Goal: Transaction & Acquisition: Purchase product/service

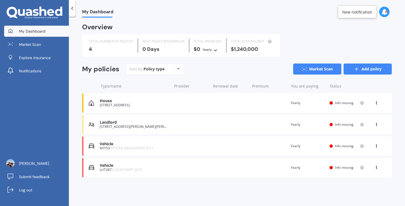
click at [367, 68] on link "Add policy" at bounding box center [368, 68] width 48 height 11
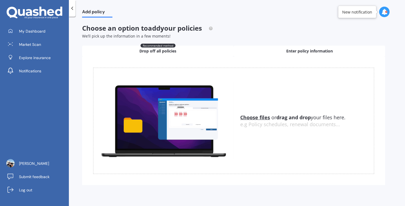
click at [274, 53] on div "Enter policy information" at bounding box center [310, 50] width 152 height 11
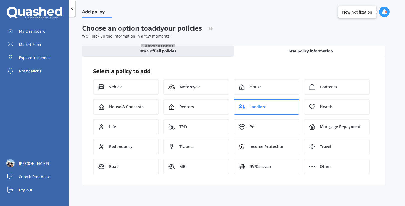
click at [253, 103] on div "Landlord" at bounding box center [267, 106] width 66 height 15
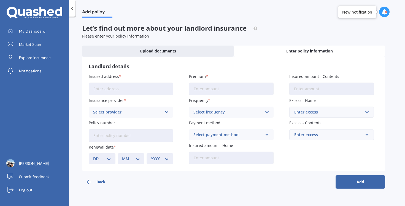
click at [115, 88] on input "Insured address" at bounding box center [131, 88] width 85 height 13
paste input "[STREET_ADDRESS][PERSON_NAME]"
type input "[STREET_ADDRESS][PERSON_NAME]"
click at [159, 110] on div "Select provider" at bounding box center [127, 112] width 69 height 6
click at [182, 108] on div "Insured address [STREET_ADDRESS][PERSON_NAME] Insurance provider AA AA AMI AMP …" at bounding box center [234, 118] width 290 height 91
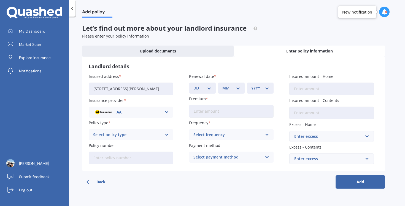
click at [210, 110] on input "Premium" at bounding box center [231, 111] width 85 height 13
click at [210, 85] on div "DD 01 02 03 04 05 06 07 08 09 10 11 12 13 14 15 16 17 18 19 20 21 22 23 24 25 2…" at bounding box center [202, 87] width 27 height 11
click at [144, 114] on div "AA" at bounding box center [127, 112] width 69 height 6
click at [226, 181] on div "Back Add" at bounding box center [233, 180] width 303 height 18
click at [212, 137] on div "Select frequency" at bounding box center [227, 134] width 69 height 6
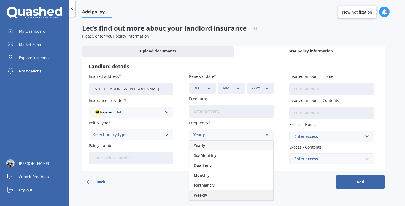
click at [202, 190] on div "Weekly" at bounding box center [231, 195] width 84 height 10
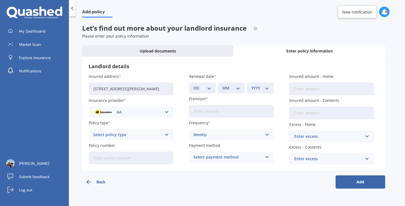
click at [214, 158] on div "Select payment method" at bounding box center [227, 157] width 69 height 6
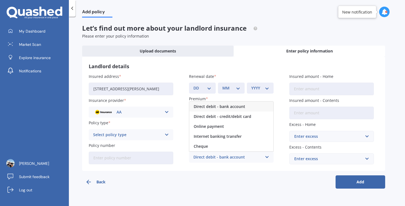
click at [218, 107] on span "Direct debit - bank account" at bounding box center [220, 106] width 52 height 4
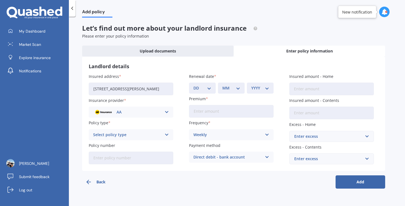
click at [213, 159] on div "Direct debit - bank account" at bounding box center [227, 157] width 69 height 6
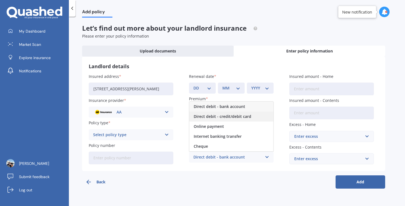
click at [218, 115] on span "Direct debit - credit/debit card" at bounding box center [223, 116] width 58 height 4
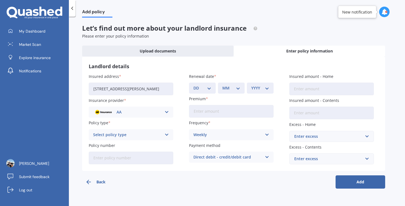
click at [197, 177] on div "Back Add" at bounding box center [233, 180] width 303 height 18
click at [145, 135] on div "Select policy type" at bounding box center [127, 134] width 69 height 6
click at [141, 144] on div "Landlord Insurance" at bounding box center [131, 145] width 84 height 10
click at [210, 88] on select "DD 01 02 03 04 05 06 07 08 09 10 11 12 13 14 15 16 17 18 19 20 21 22 23 24 25 2…" at bounding box center [202, 88] width 18 height 6
select select "29"
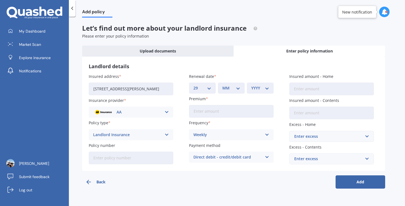
click at [193, 85] on select "DD 01 02 03 04 05 06 07 08 09 10 11 12 13 14 15 16 17 18 19 20 21 22 23 24 25 2…" at bounding box center [202, 88] width 18 height 6
click at [238, 87] on select "MM 01 02 03 04 05 06 07 08 09 10 11 12" at bounding box center [231, 88] width 18 height 6
select select "09"
click at [222, 85] on select "MM 01 02 03 04 05 06 07 08 09 10 11 12" at bounding box center [231, 88] width 18 height 6
click at [267, 88] on select "YYYY 2027 2026 2025 2024 2023 2022 2021 2020 2019 2018 2017 2016 2015 2014 2013…" at bounding box center [260, 88] width 18 height 6
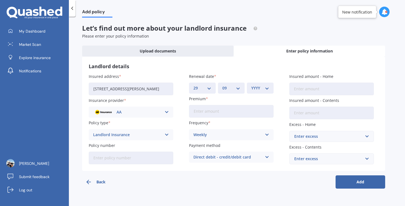
select select "2025"
click at [251, 85] on select "YYYY 2027 2026 2025 2024 2023 2022 2021 2020 2019 2018 2017 2016 2015 2014 2013…" at bounding box center [260, 88] width 18 height 6
click at [314, 87] on input "Insured amount - Home" at bounding box center [331, 88] width 85 height 13
type input "$340,000"
click at [317, 137] on div "Enter excess" at bounding box center [328, 136] width 68 height 6
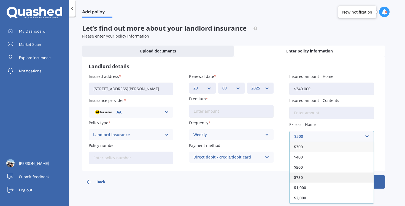
click at [309, 173] on div "$750" at bounding box center [332, 177] width 84 height 10
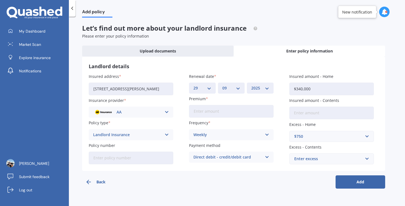
click at [271, 174] on div "Back Add" at bounding box center [233, 180] width 303 height 18
click at [309, 159] on div "Enter excess" at bounding box center [328, 158] width 68 height 6
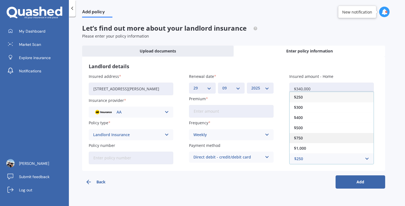
click at [304, 137] on div "$750" at bounding box center [332, 138] width 84 height 10
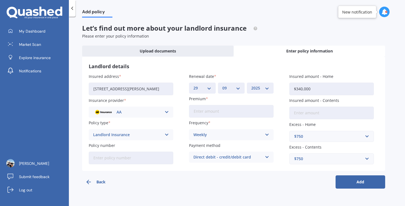
click at [280, 183] on div "Back Add" at bounding box center [233, 180] width 303 height 18
click at [39, 45] on span "Market Scan" at bounding box center [30, 45] width 22 height 6
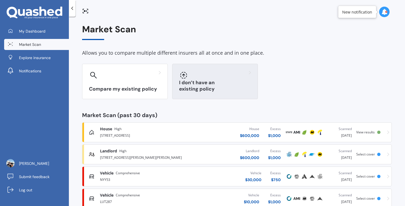
click at [212, 80] on div "I don’t have an existing policy" at bounding box center [215, 81] width 86 height 35
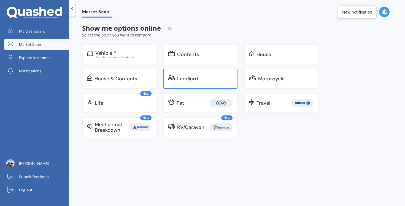
click at [207, 76] on div "Landlord" at bounding box center [204, 79] width 55 height 6
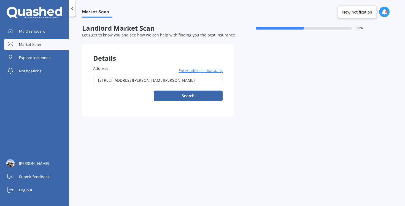
click at [167, 81] on input "17 Keegan Drive, Massey, Auckland 0614" at bounding box center [157, 80] width 129 height 12
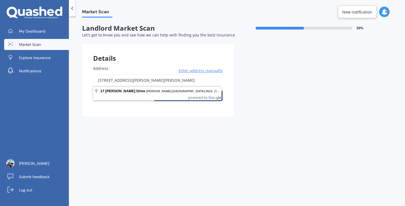
paste input "06 cargill street"
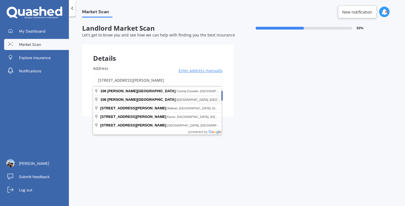
type input "106 Cargill Street, Papakura, Auckland 2110"
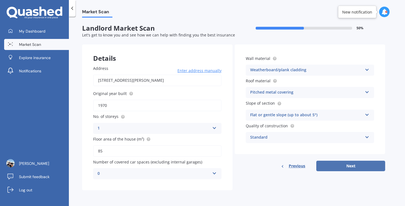
click at [334, 169] on button "Next" at bounding box center [350, 165] width 69 height 10
select select "01"
select select "1985"
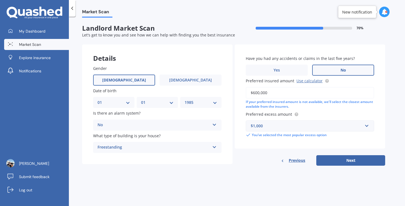
click at [125, 105] on select "DD 01 02 03 04 05 06 07 08 09 10 11 12 13 14 15 16 17 18 19 20 21 22 23 24 25 2…" at bounding box center [114, 102] width 33 height 6
select select "24"
click at [98, 99] on select "DD 01 02 03 04 05 06 07 08 09 10 11 12 13 14 15 16 17 18 19 20 21 22 23 24 25 2…" at bounding box center [114, 102] width 33 height 6
click at [160, 102] on select "MM 01 02 03 04 05 06 07 08 09 10 11 12" at bounding box center [157, 102] width 33 height 6
click at [269, 93] on input "$600,000" at bounding box center [310, 93] width 128 height 12
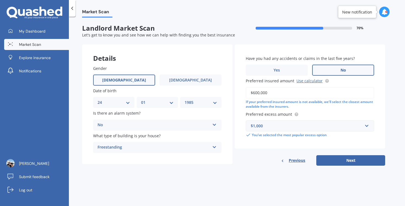
click at [269, 93] on input "$600,000" at bounding box center [310, 93] width 128 height 12
type input "$340,000"
click at [272, 124] on div "$1,000" at bounding box center [307, 126] width 112 height 6
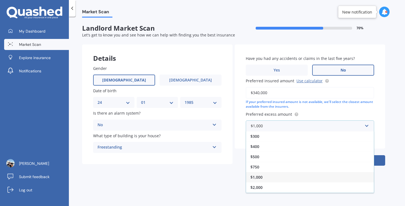
click at [258, 176] on span "$1,000" at bounding box center [256, 176] width 12 height 5
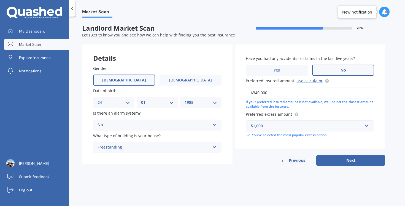
click at [259, 174] on div "Market Scan Landlord Market Scan 70 % Let's get to know you and see how we can …" at bounding box center [237, 112] width 336 height 189
click at [345, 158] on button "Next" at bounding box center [350, 160] width 69 height 10
select select "24"
select select "01"
select select "1985"
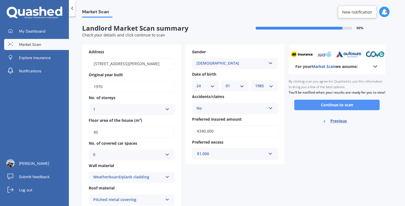
click at [321, 110] on button "Continue to scan" at bounding box center [336, 104] width 85 height 10
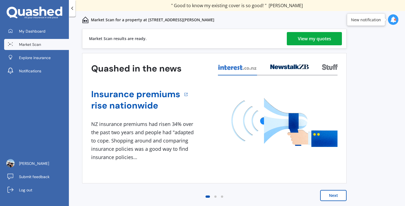
click at [323, 35] on div "View my quotes" at bounding box center [314, 38] width 33 height 13
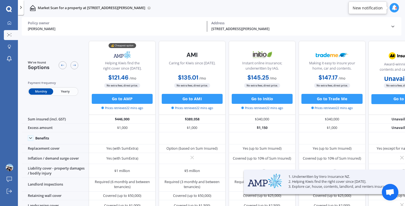
click at [64, 90] on span "Yearly" at bounding box center [65, 91] width 24 height 6
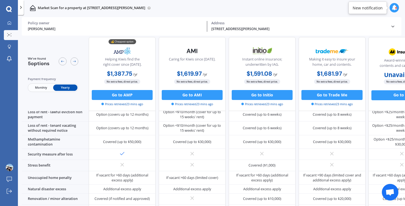
scroll to position [279, 0]
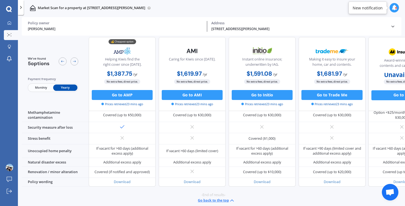
click at [34, 89] on span "Monthly" at bounding box center [41, 87] width 24 height 6
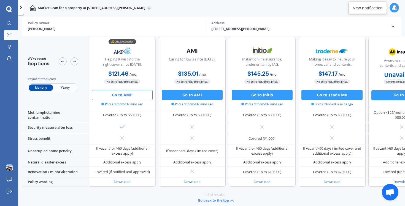
click at [131, 93] on button "Go to AMP" at bounding box center [122, 95] width 61 height 10
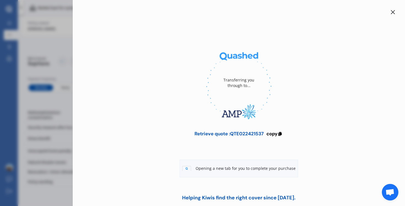
click at [391, 12] on icon at bounding box center [393, 12] width 4 height 4
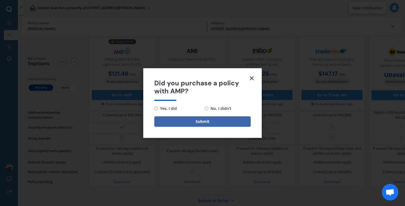
click at [251, 78] on line at bounding box center [251, 77] width 3 height 3
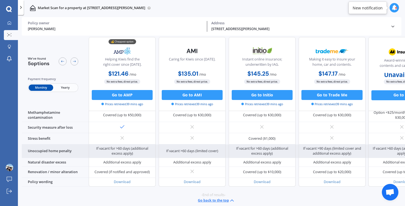
scroll to position [0, 0]
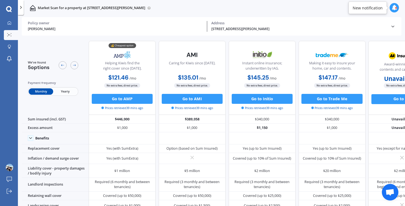
click at [66, 89] on span "Yearly" at bounding box center [65, 91] width 24 height 6
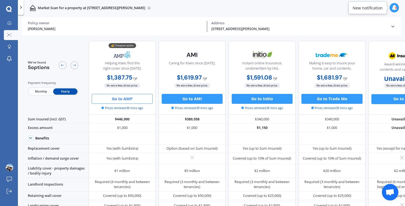
click at [128, 97] on button "Go to AMP" at bounding box center [122, 99] width 61 height 10
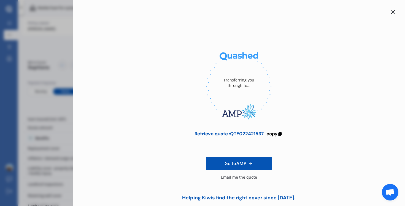
click at [260, 133] on div "Retrieve quote : QTE022421537" at bounding box center [229, 134] width 69 height 6
click at [252, 165] on link "Go to AMP" at bounding box center [239, 162] width 66 height 13
click at [247, 133] on div "Retrieve quote : QTE022421537" at bounding box center [229, 134] width 69 height 6
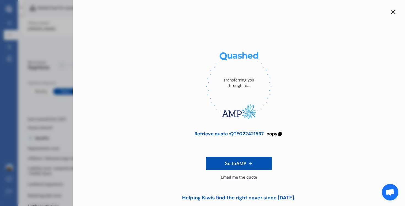
click at [391, 10] on icon at bounding box center [393, 12] width 4 height 4
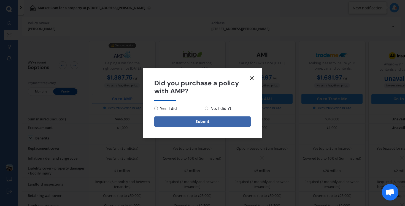
click at [253, 77] on icon at bounding box center [252, 78] width 7 height 7
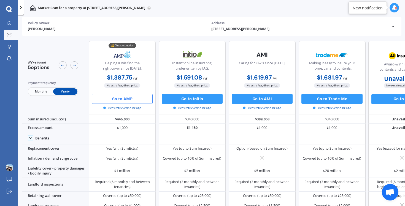
click at [49, 21] on div "Policy owner" at bounding box center [115, 23] width 175 height 4
